Goal: Task Accomplishment & Management: Manage account settings

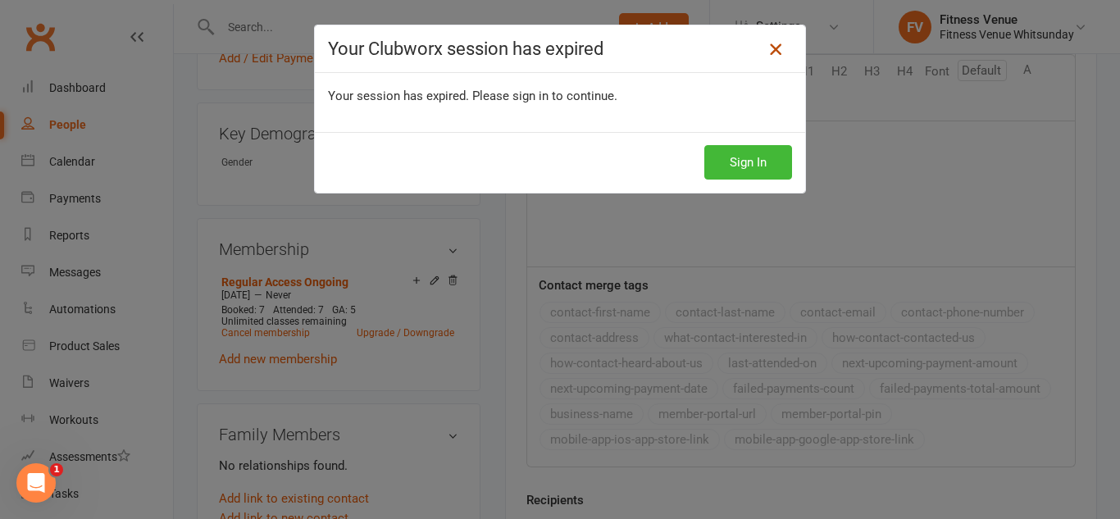
click at [766, 41] on icon at bounding box center [776, 49] width 20 height 20
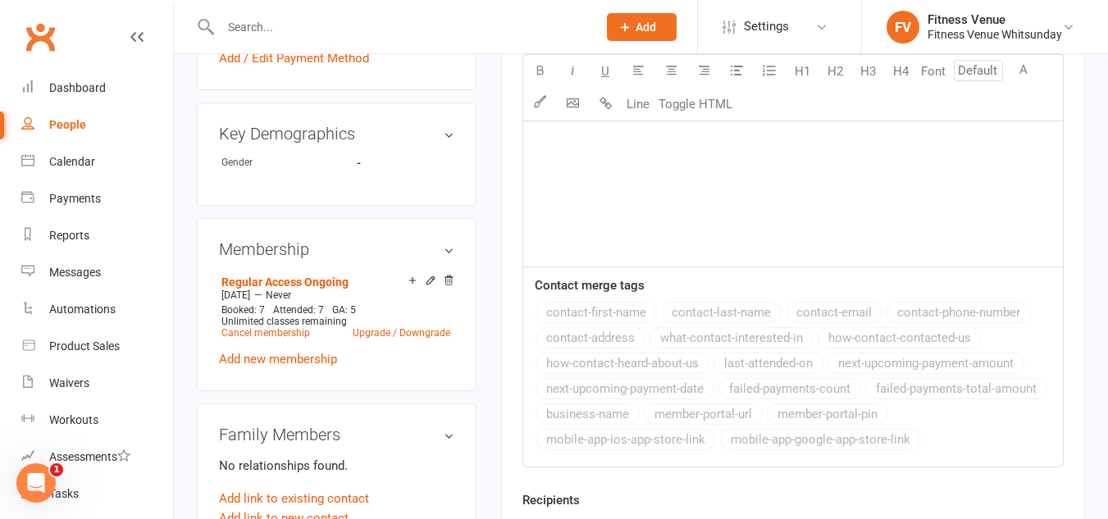
click at [280, 30] on input "text" at bounding box center [401, 27] width 370 height 23
type input "ange"
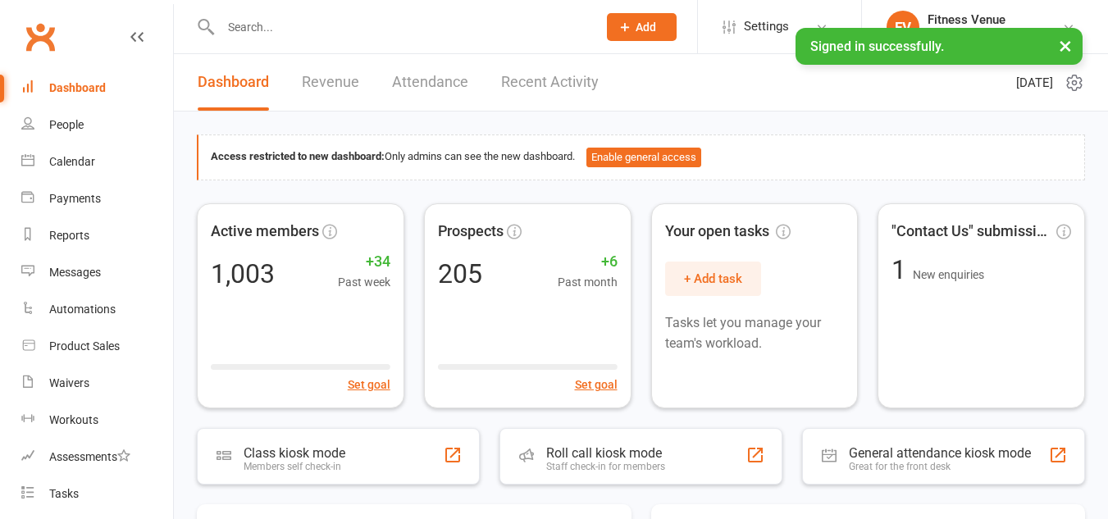
click at [249, 16] on input "text" at bounding box center [401, 27] width 370 height 23
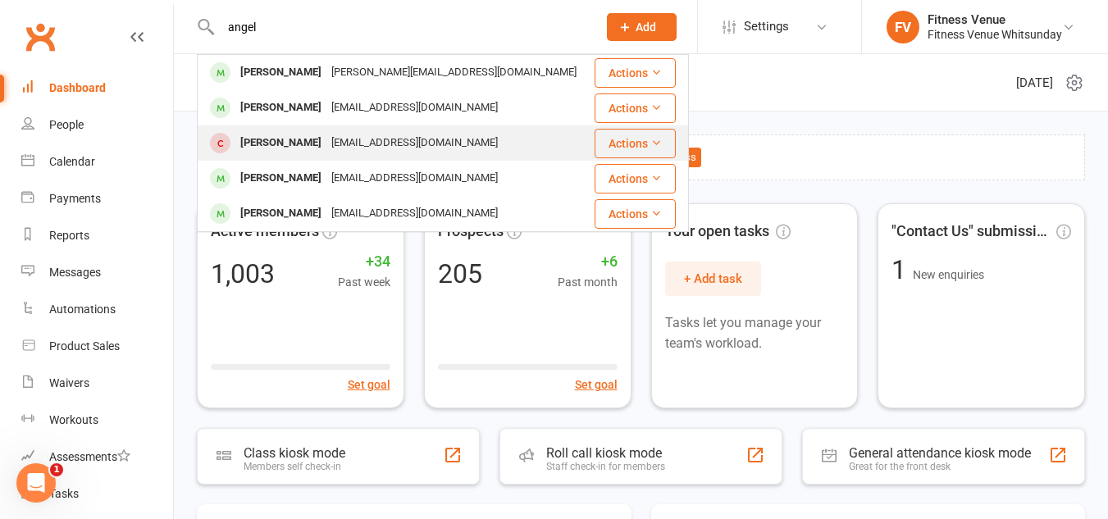
type input "angel"
click at [278, 134] on div "[PERSON_NAME]" at bounding box center [280, 143] width 91 height 24
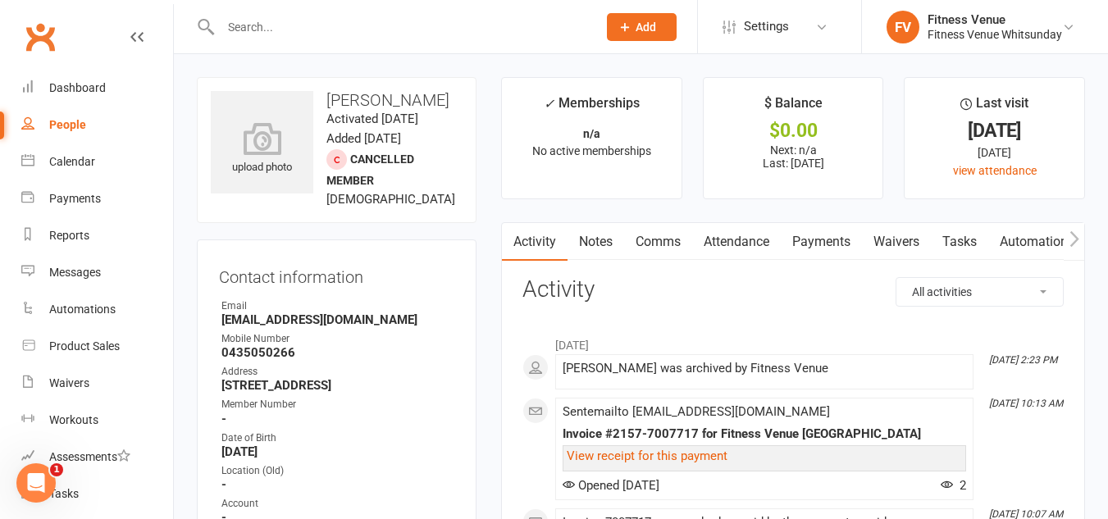
click at [1072, 235] on icon "button" at bounding box center [1073, 238] width 9 height 16
click at [974, 233] on link "Mobile App" at bounding box center [961, 242] width 89 height 38
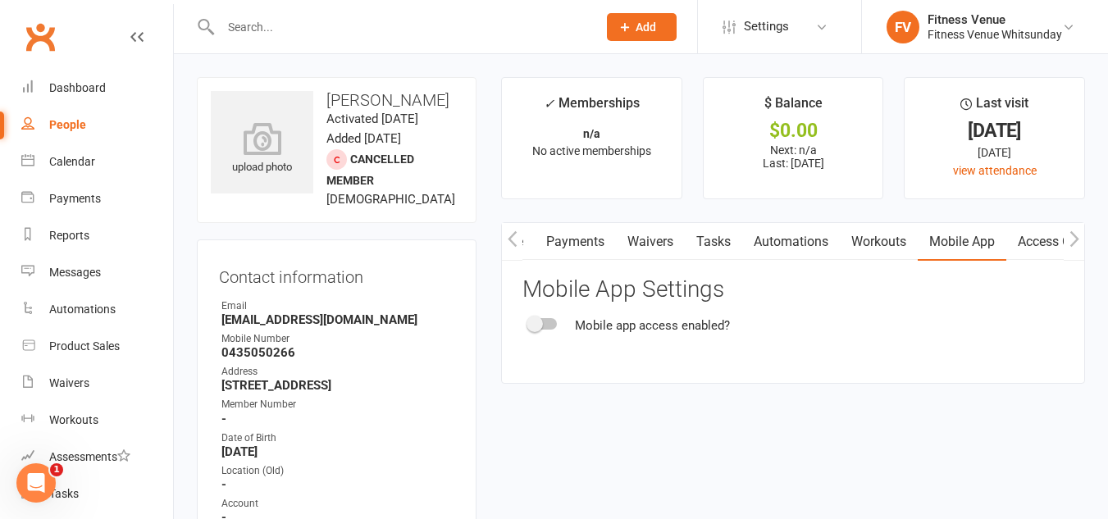
click at [543, 322] on div at bounding box center [543, 323] width 28 height 11
click at [529, 321] on input "checkbox" at bounding box center [529, 321] width 0 height 0
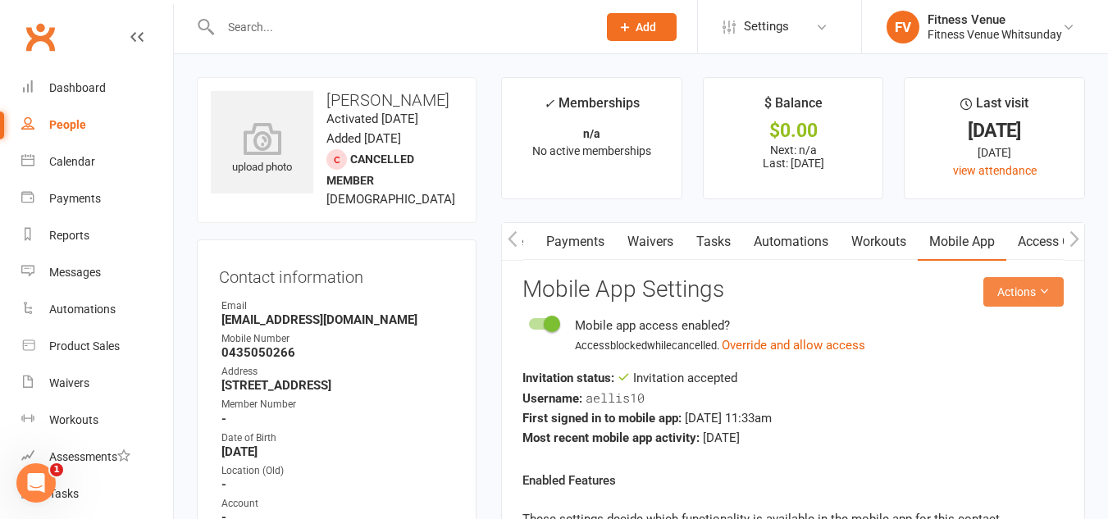
click at [1021, 289] on button "Actions" at bounding box center [1023, 292] width 80 height 30
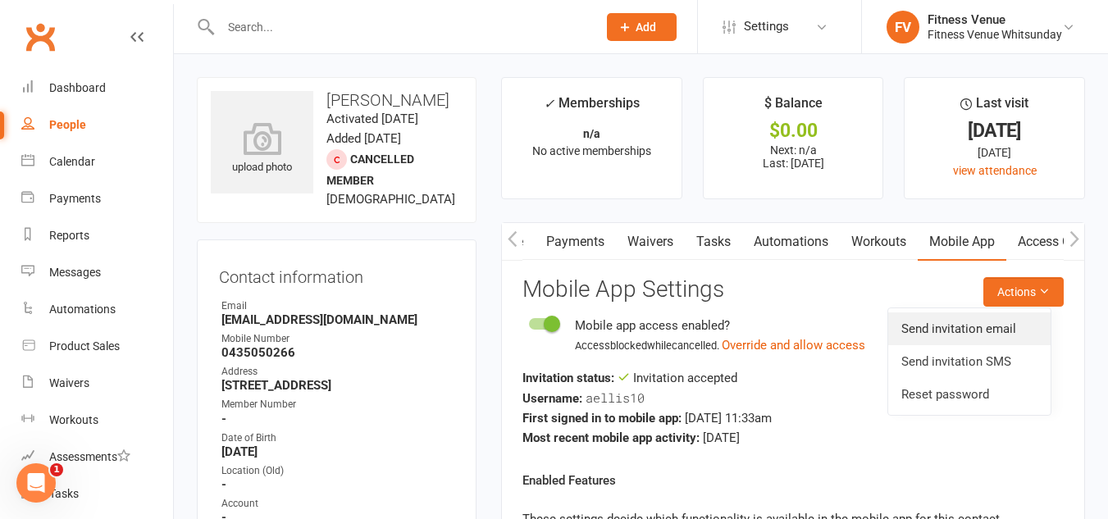
click at [972, 324] on link "Send invitation email" at bounding box center [969, 328] width 162 height 33
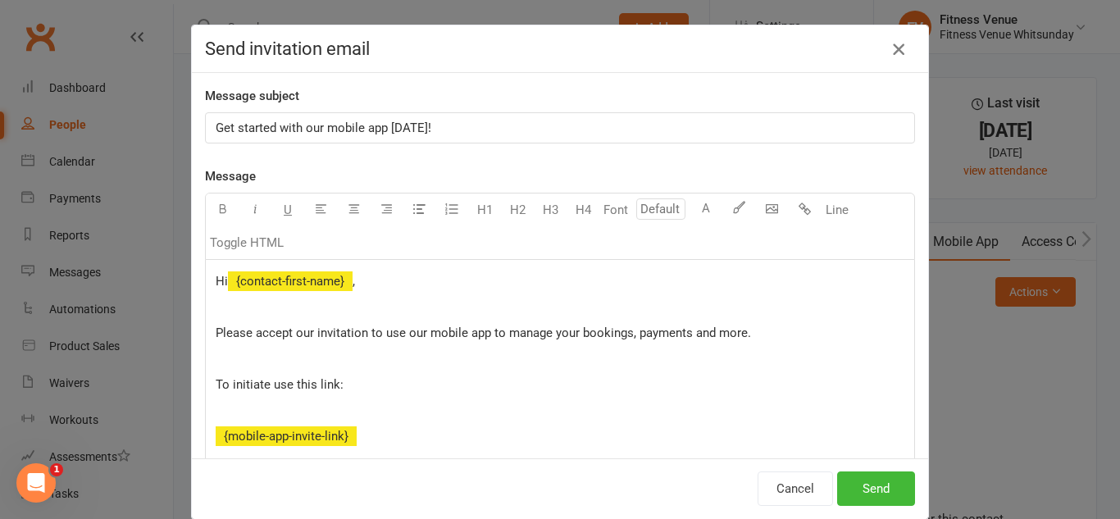
click at [889, 47] on icon "button" at bounding box center [899, 49] width 20 height 20
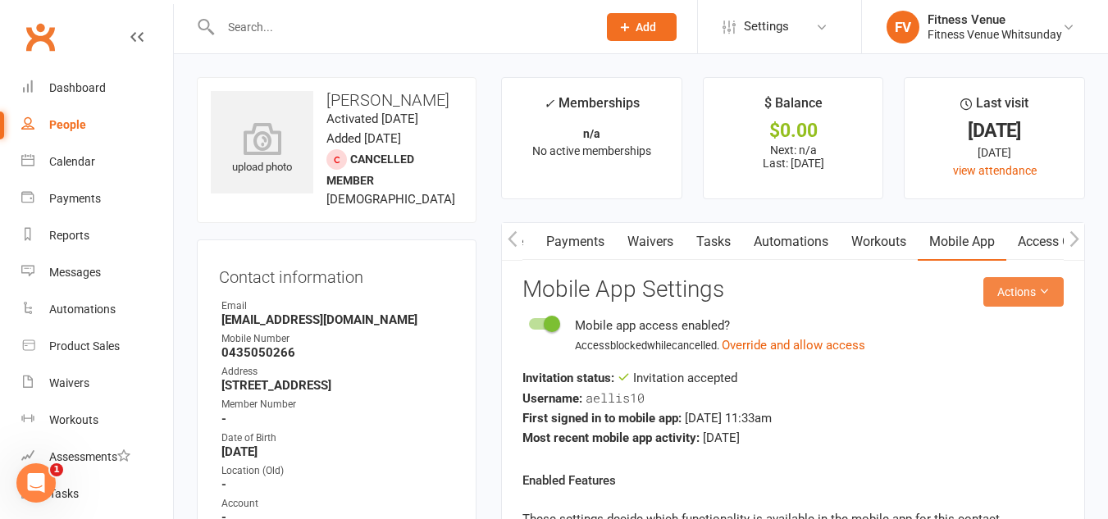
click at [1041, 294] on icon at bounding box center [1043, 290] width 11 height 11
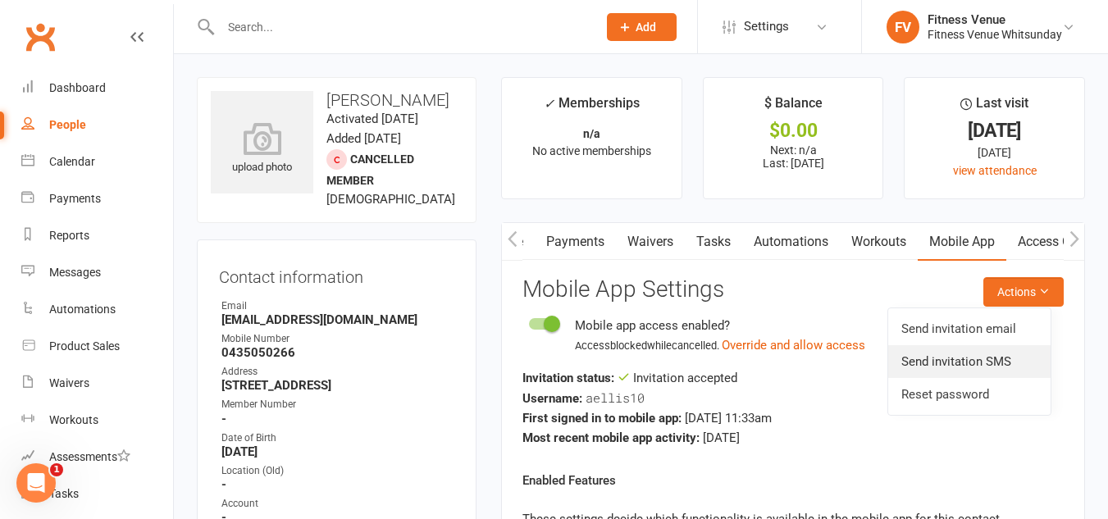
click at [996, 362] on link "Send invitation SMS" at bounding box center [969, 361] width 162 height 33
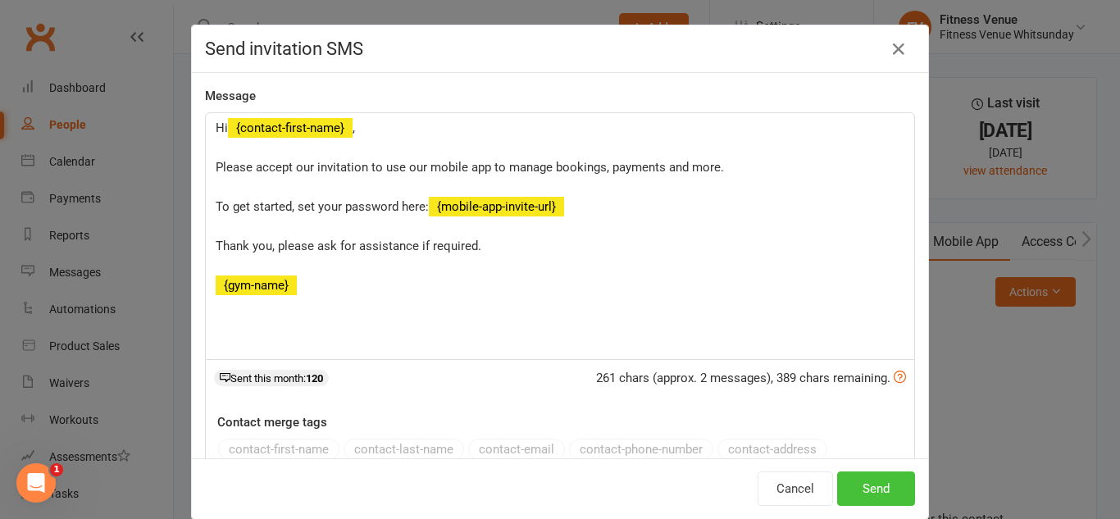
click at [863, 480] on button "Send" at bounding box center [876, 488] width 78 height 34
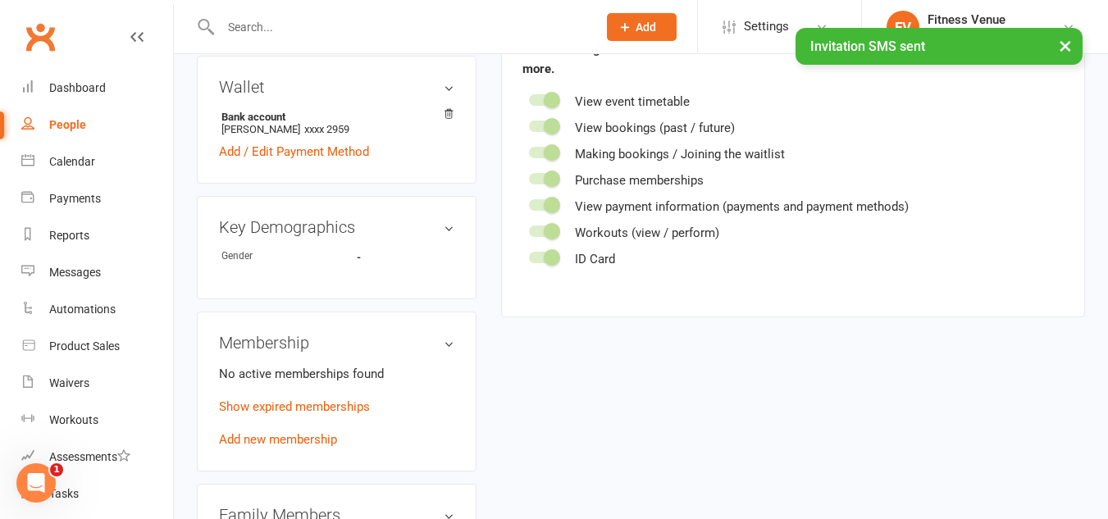
scroll to position [738, 0]
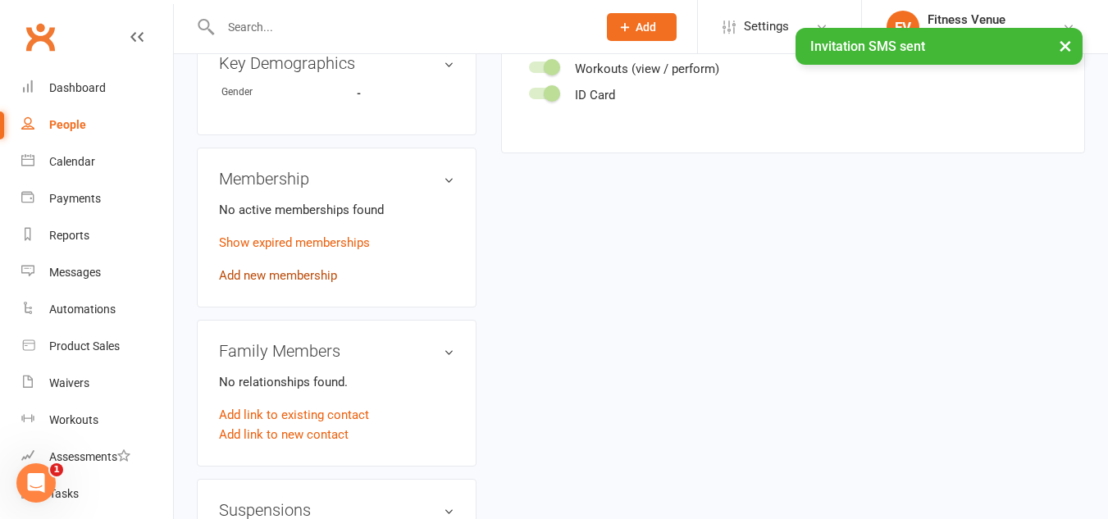
click at [312, 283] on link "Add new membership" at bounding box center [278, 275] width 118 height 15
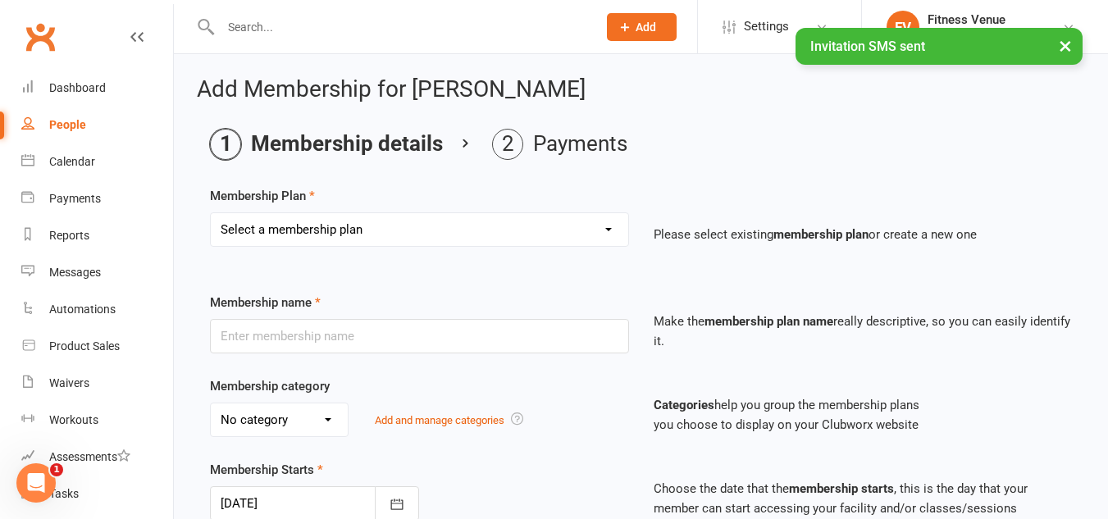
click at [361, 235] on select "Select a membership plan Create new Membership Plan Regular Access Ongoing Regu…" at bounding box center [419, 229] width 417 height 33
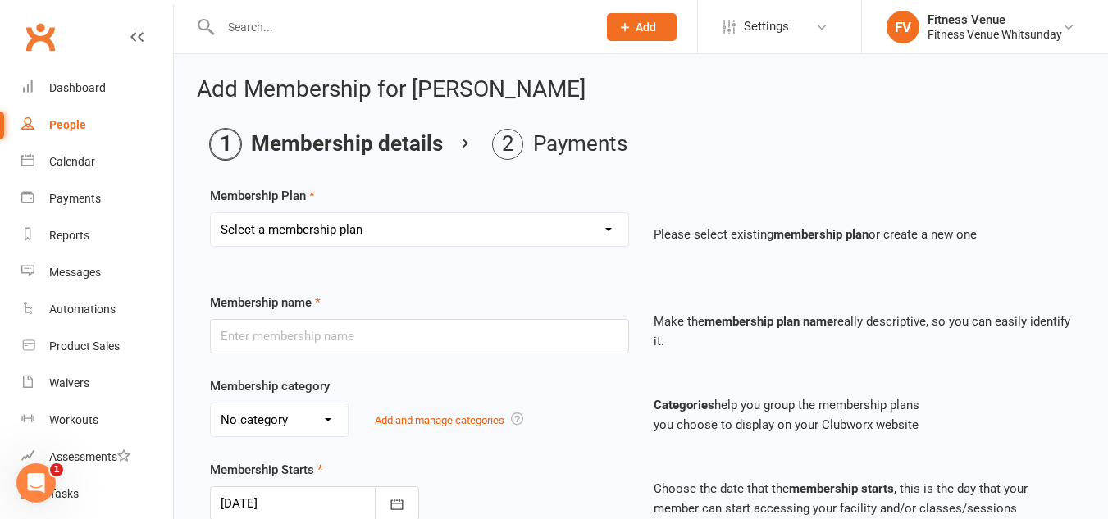
select select "1"
click at [211, 213] on select "Select a membership plan Create new Membership Plan Regular Access Ongoing Regu…" at bounding box center [419, 229] width 417 height 33
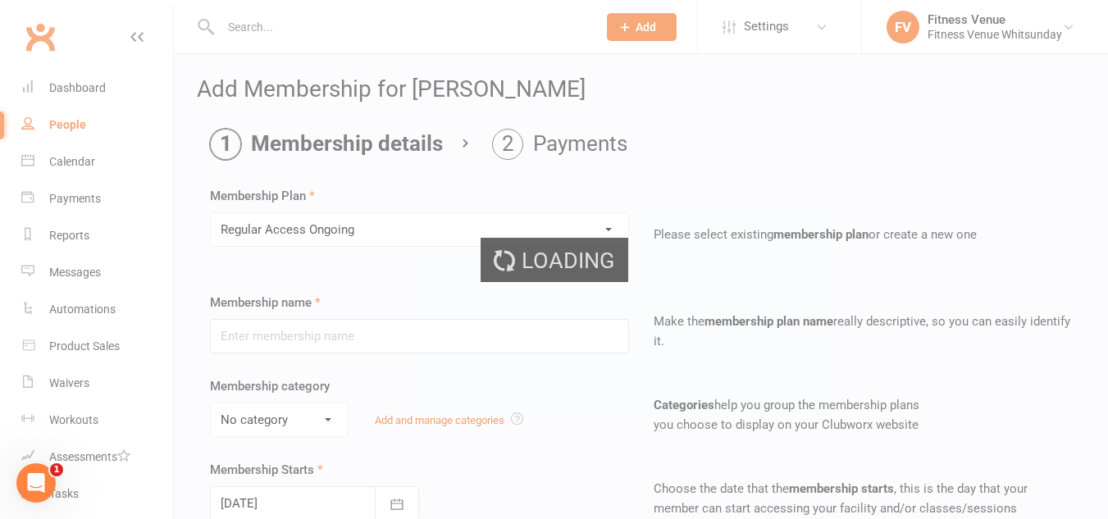
type input "Regular Access Ongoing"
select select "1"
type input "0"
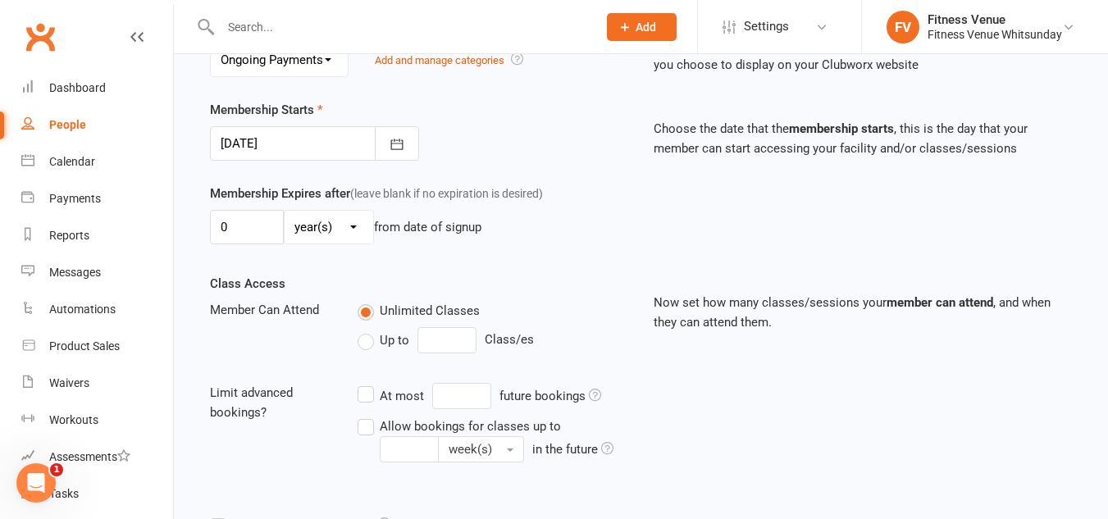
scroll to position [523, 0]
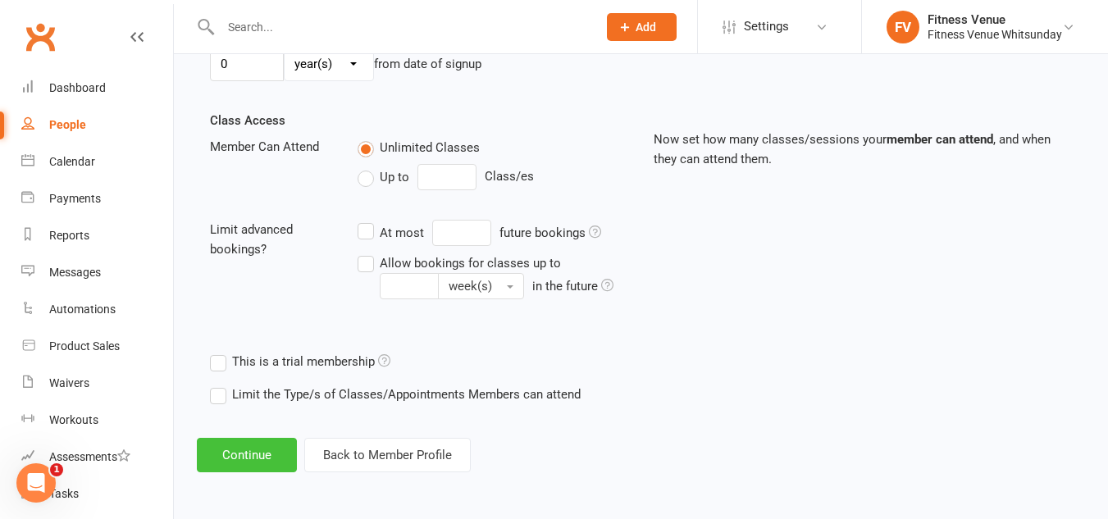
click at [259, 451] on button "Continue" at bounding box center [247, 455] width 100 height 34
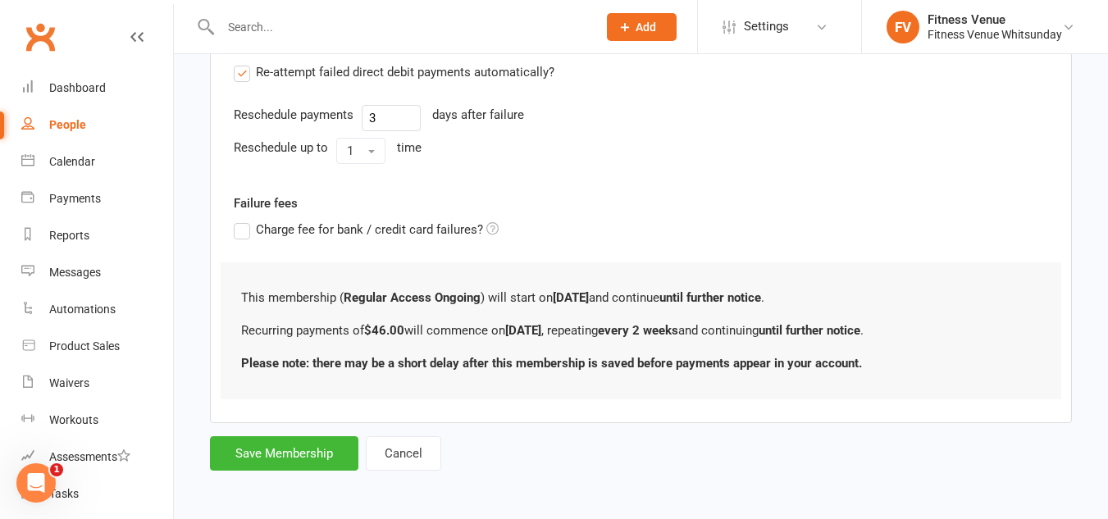
scroll to position [673, 0]
click at [300, 461] on button "Save Membership" at bounding box center [284, 451] width 148 height 34
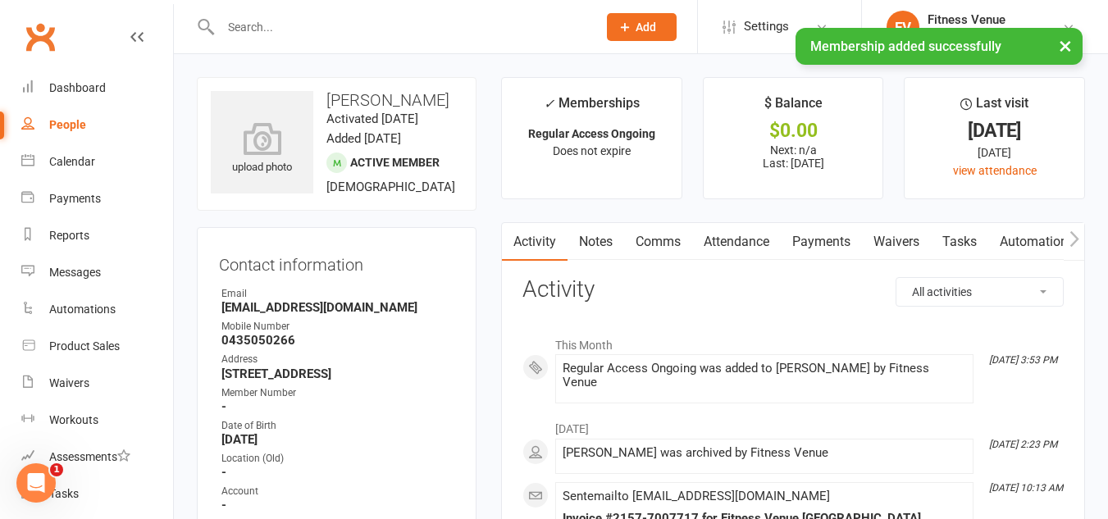
click at [1075, 234] on icon "button" at bounding box center [1074, 238] width 10 height 17
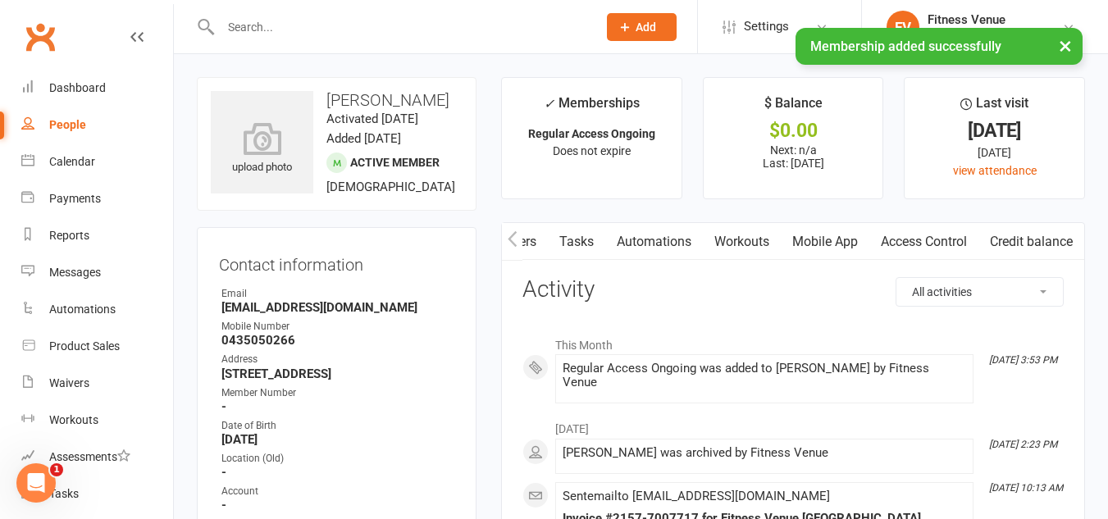
click at [958, 243] on link "Access Control" at bounding box center [923, 242] width 109 height 38
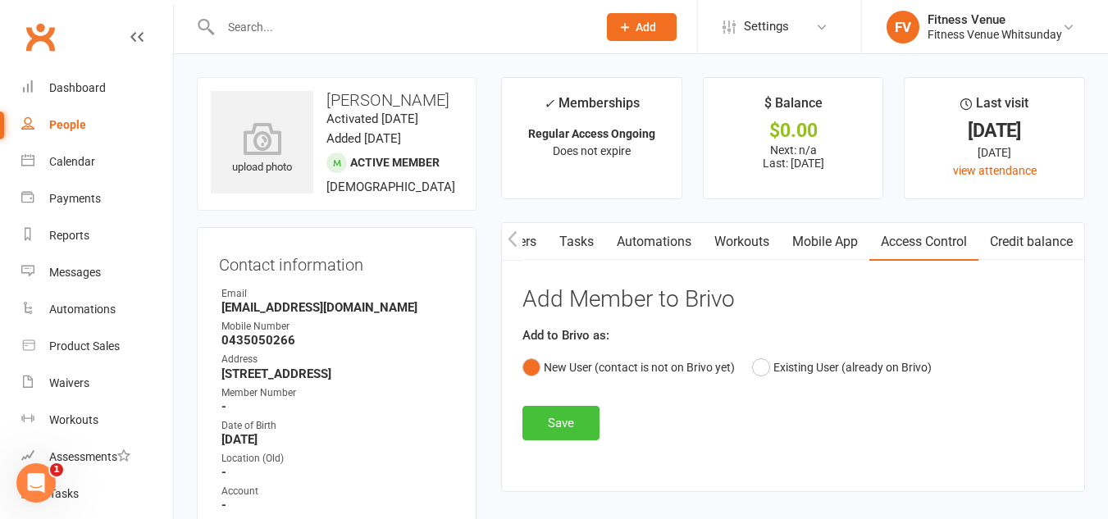
click at [553, 433] on button "Save" at bounding box center [560, 423] width 77 height 34
drag, startPoint x: 397, startPoint y: 330, endPoint x: 221, endPoint y: 327, distance: 176.3
click at [221, 315] on li "Email [EMAIL_ADDRESS][DOMAIN_NAME]" at bounding box center [336, 300] width 235 height 29
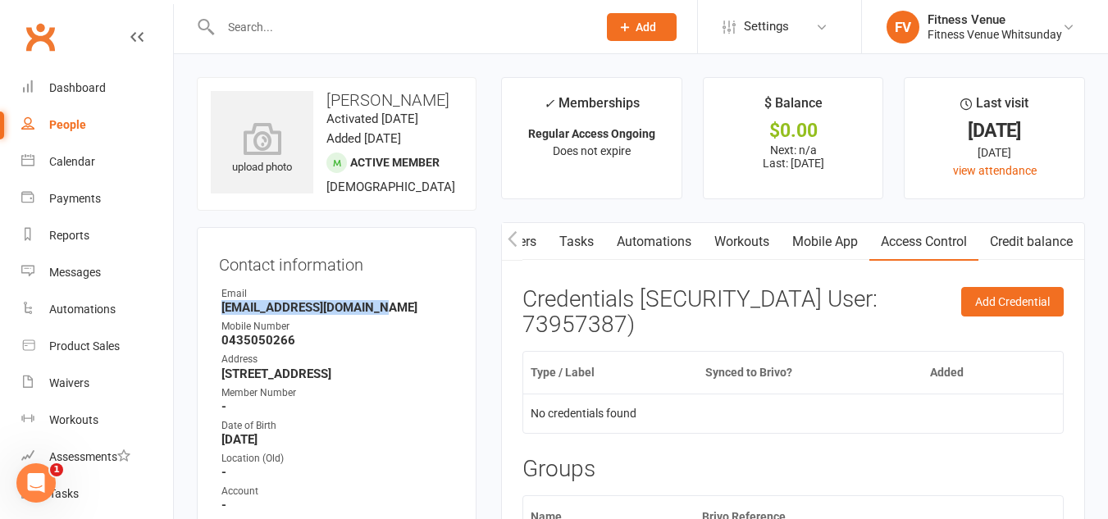
copy strong "[EMAIL_ADDRESS][DOMAIN_NAME]"
